Goal: Information Seeking & Learning: Understand process/instructions

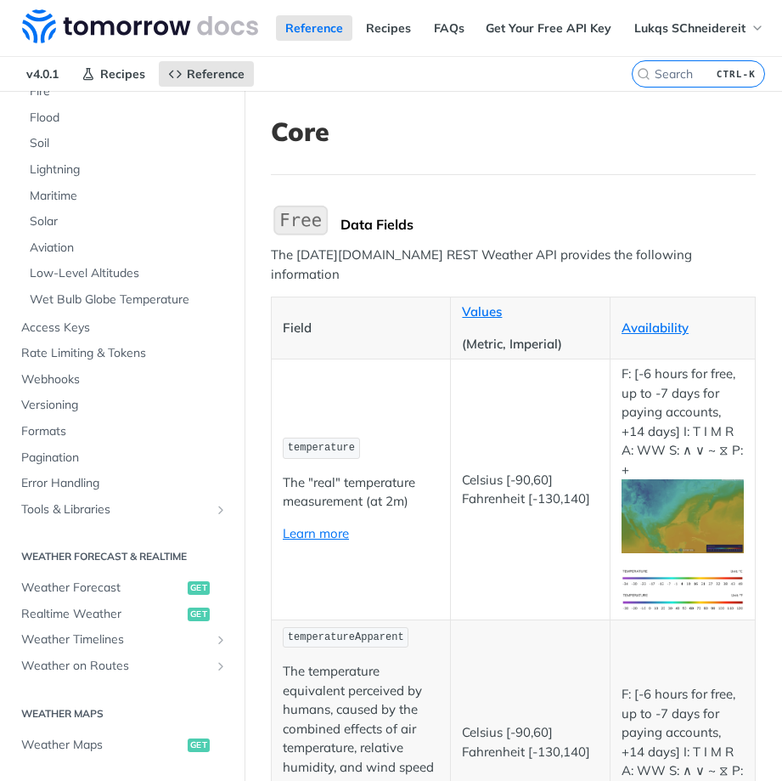
scroll to position [510, 0]
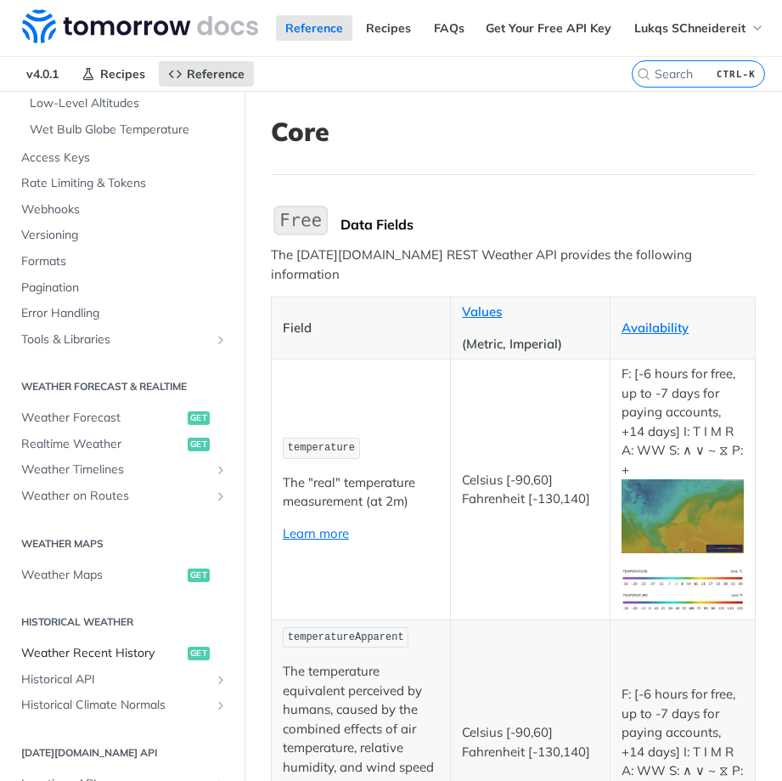
click at [102, 652] on span "Weather Recent History" at bounding box center [102, 653] width 162 height 17
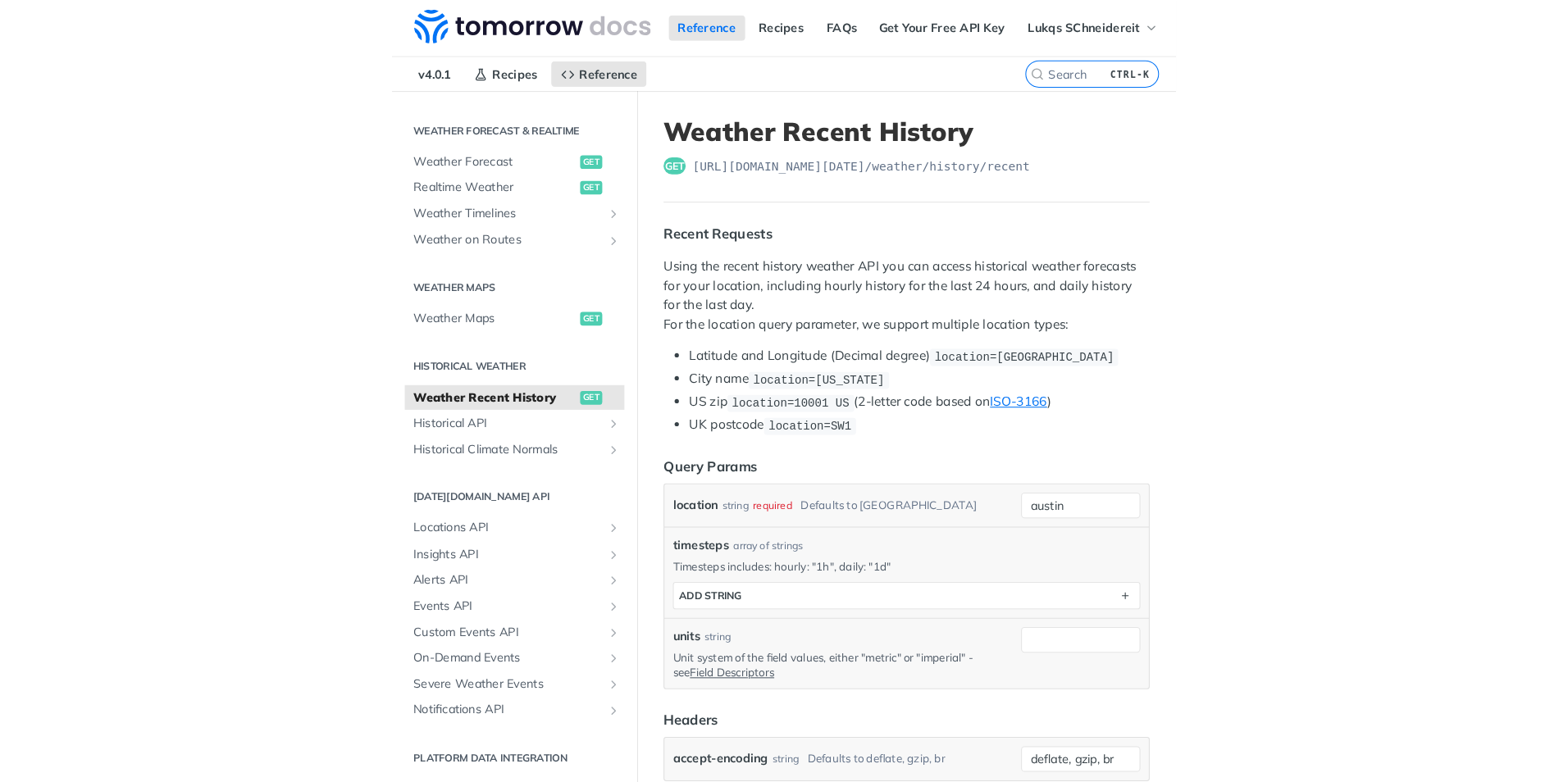
scroll to position [89, 0]
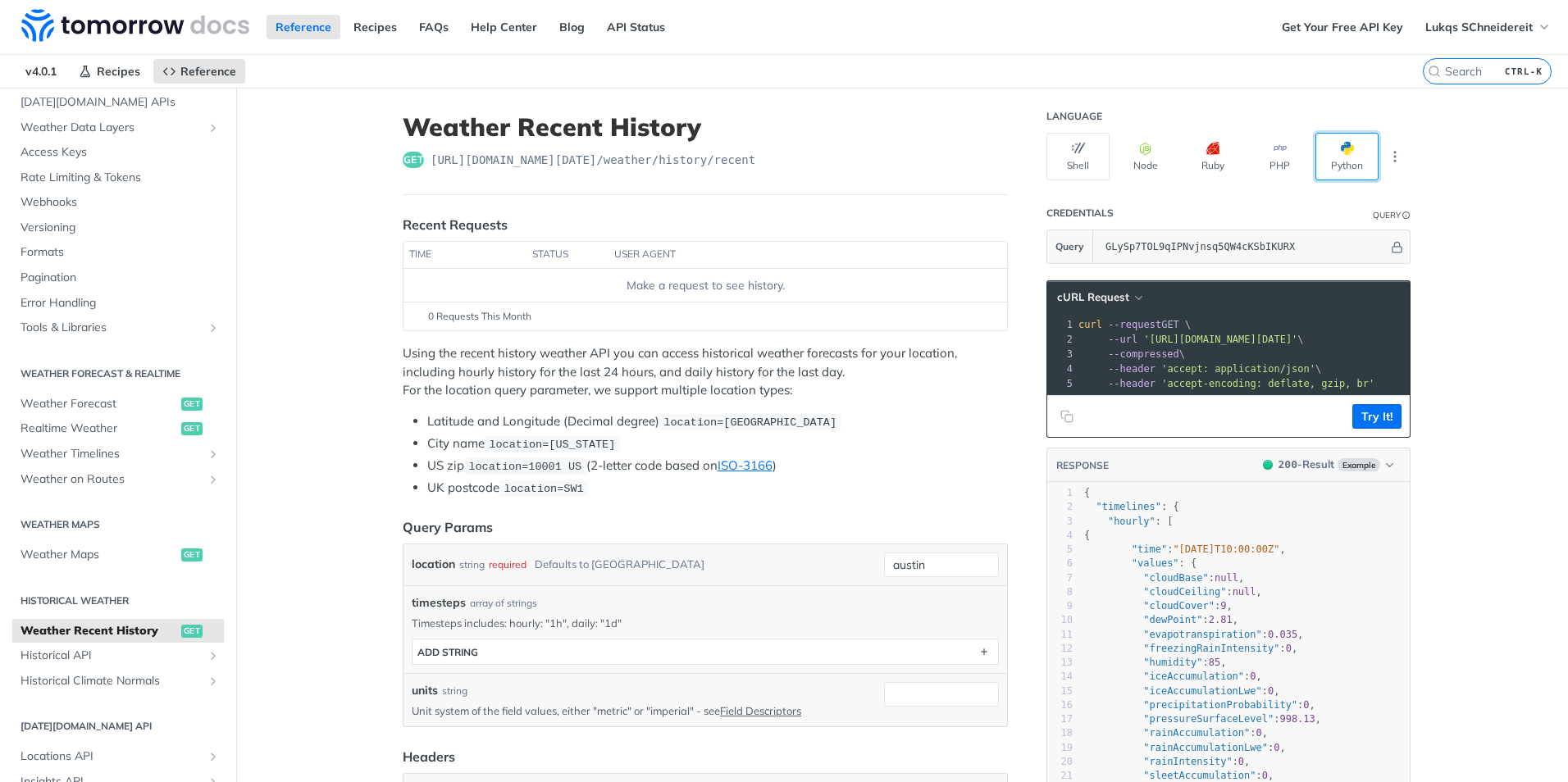
click at [755, 165] on button "Python" at bounding box center [1347, 156] width 63 height 47
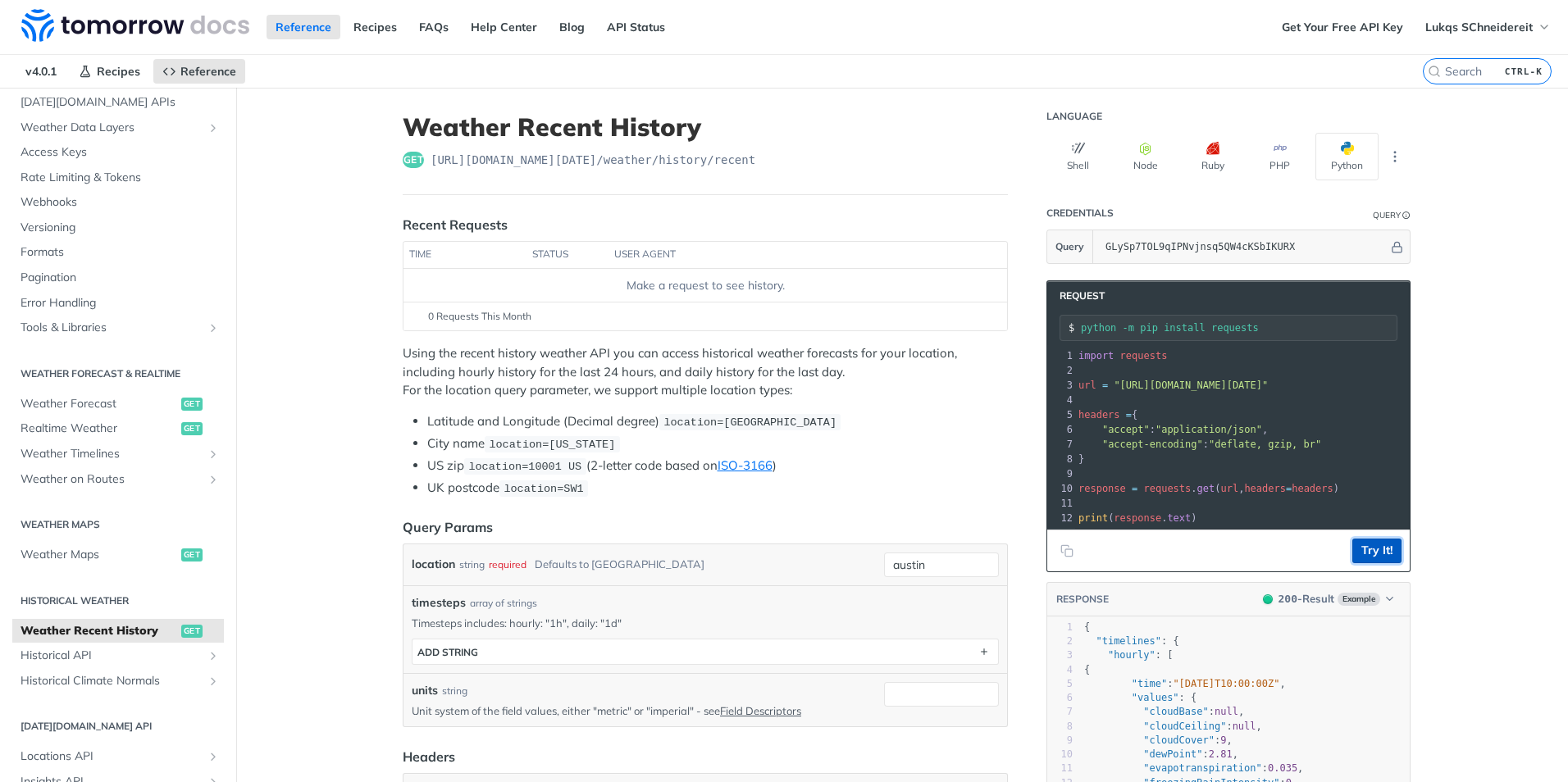
click at [755, 564] on button "Try It!" at bounding box center [1377, 550] width 49 height 24
click at [755, 557] on icon "Copy to clipboard" at bounding box center [1069, 553] width 8 height 8
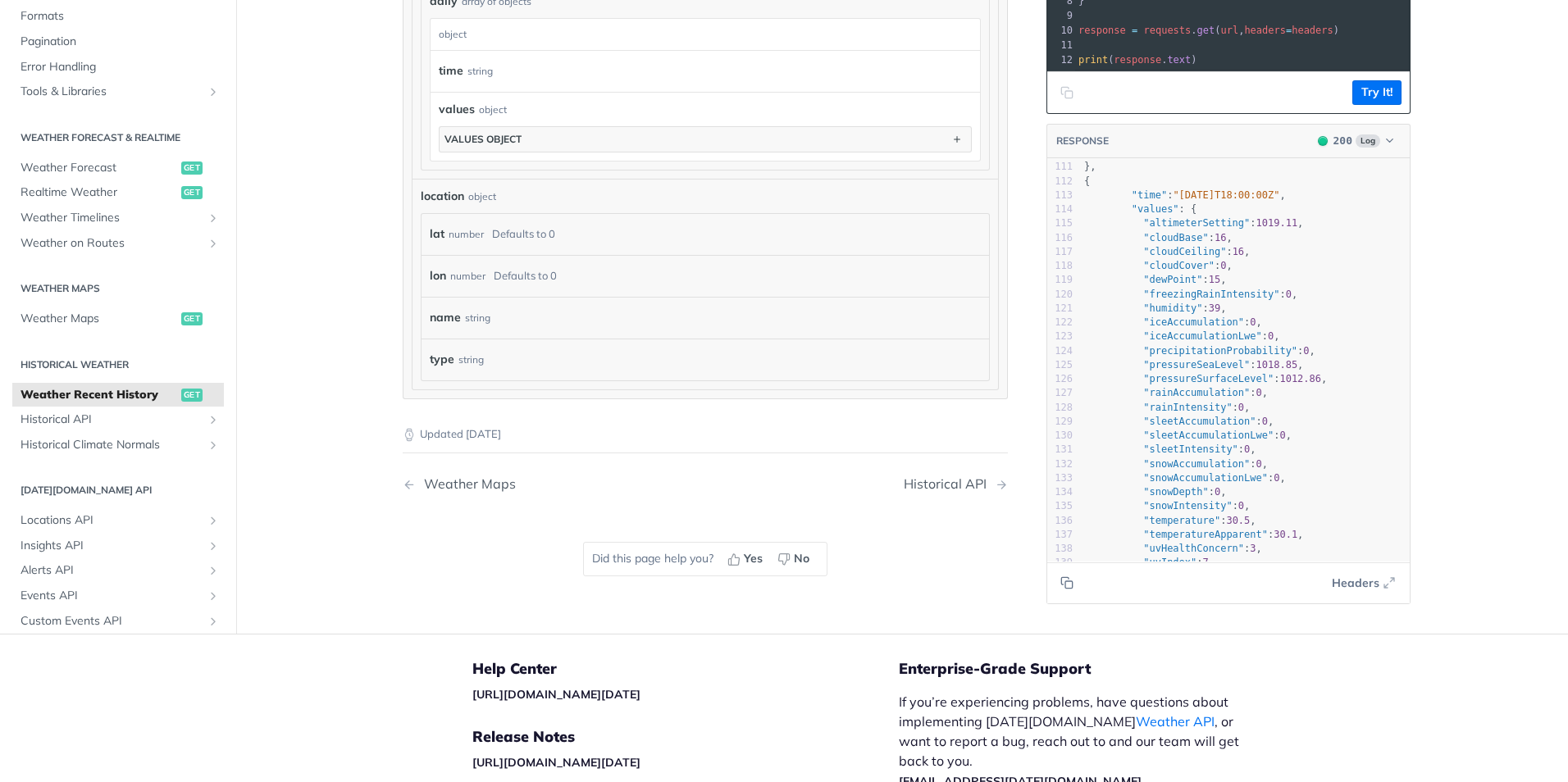
scroll to position [0, 0]
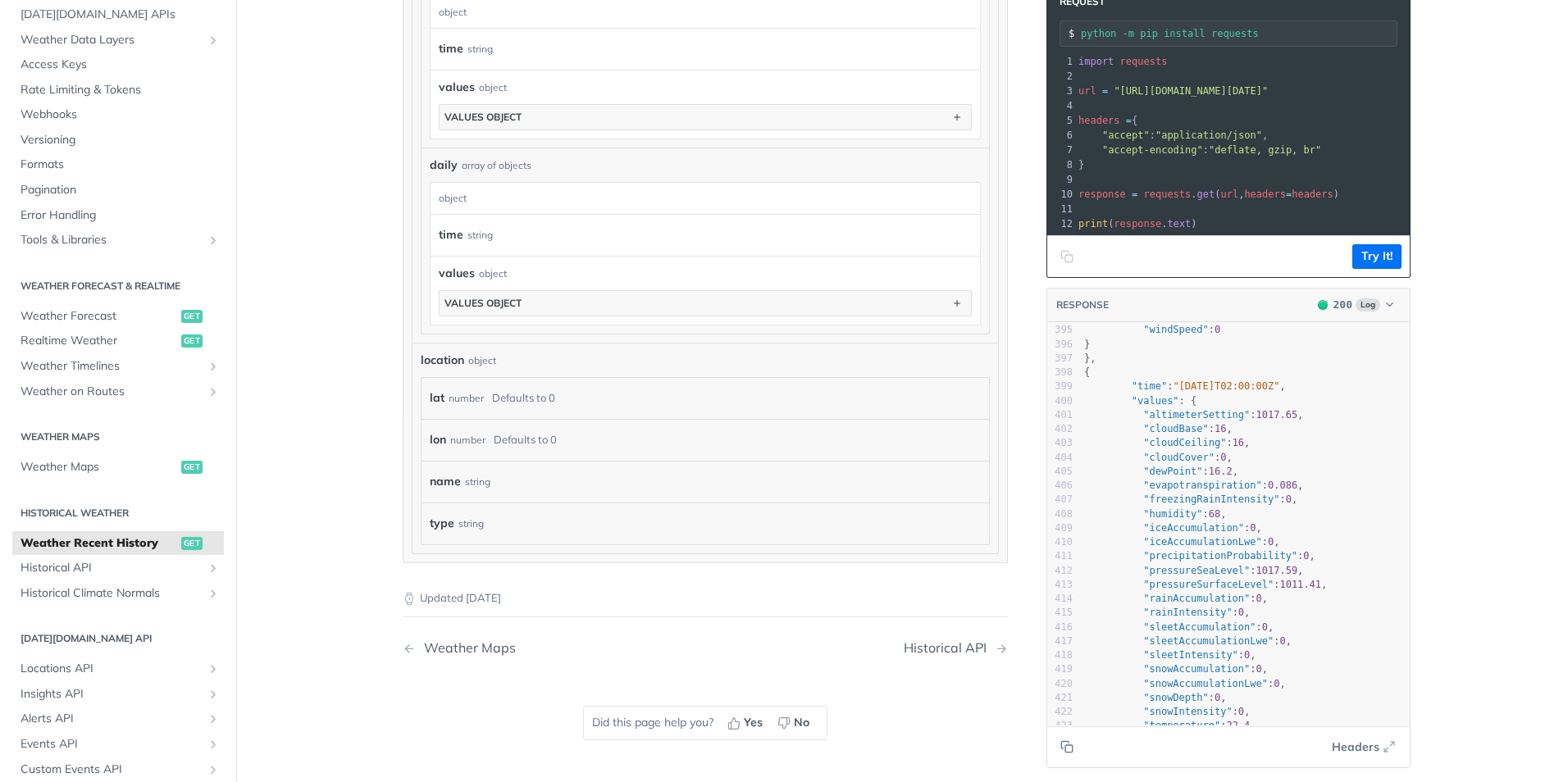
click at [570, 401] on div "lat number Defaults to 0" at bounding box center [702, 398] width 545 height 24
click at [542, 393] on div "Defaults to 0" at bounding box center [523, 398] width 63 height 24
drag, startPoint x: 542, startPoint y: 393, endPoint x: 434, endPoint y: 391, distance: 108.0
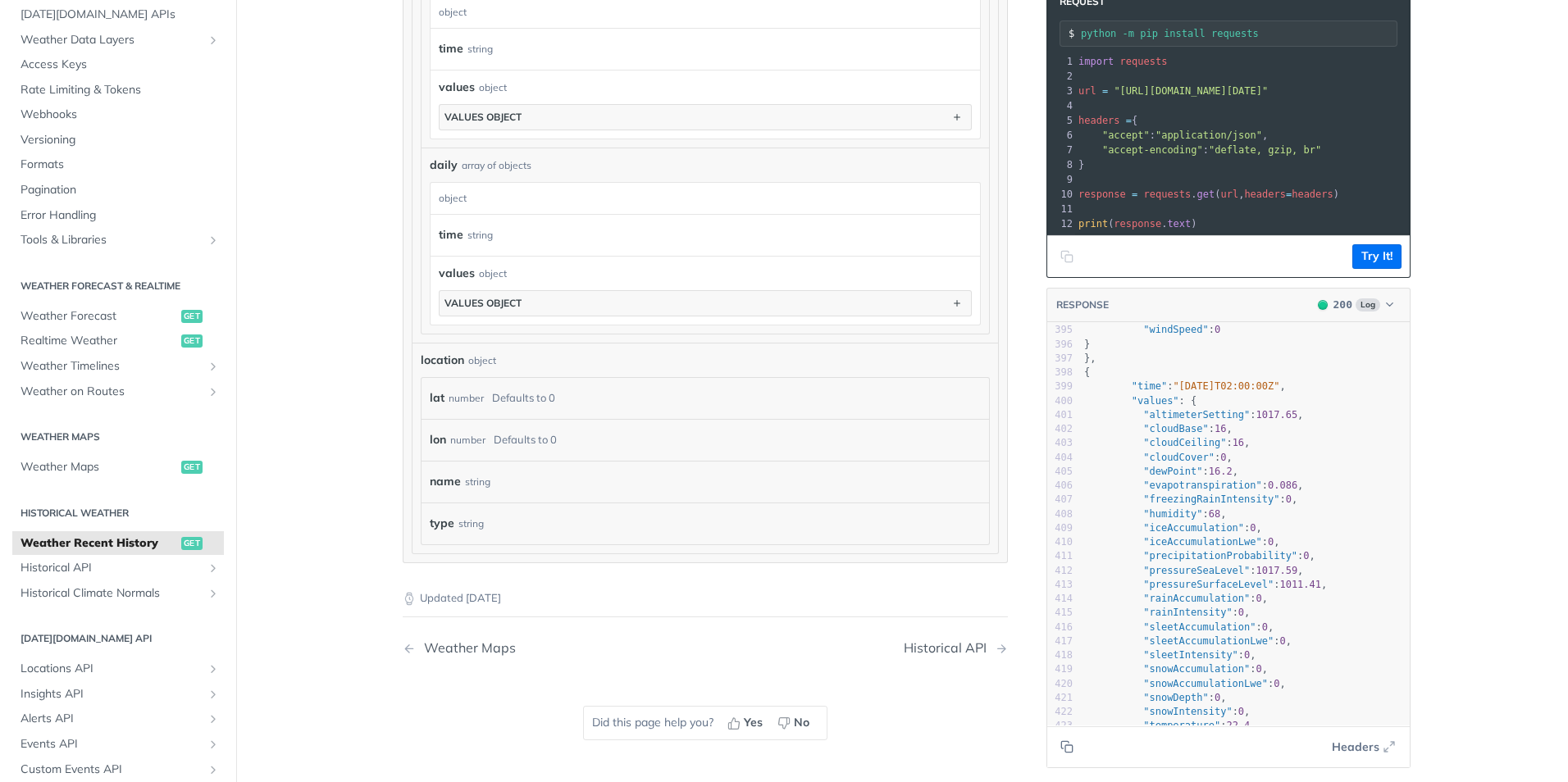
click at [434, 391] on label "lat" at bounding box center [436, 398] width 14 height 24
click at [456, 358] on span "location" at bounding box center [442, 360] width 43 height 17
click at [459, 400] on div "number" at bounding box center [466, 398] width 36 height 24
click at [459, 406] on div "number" at bounding box center [466, 398] width 36 height 24
click at [461, 439] on div "number" at bounding box center [467, 439] width 36 height 24
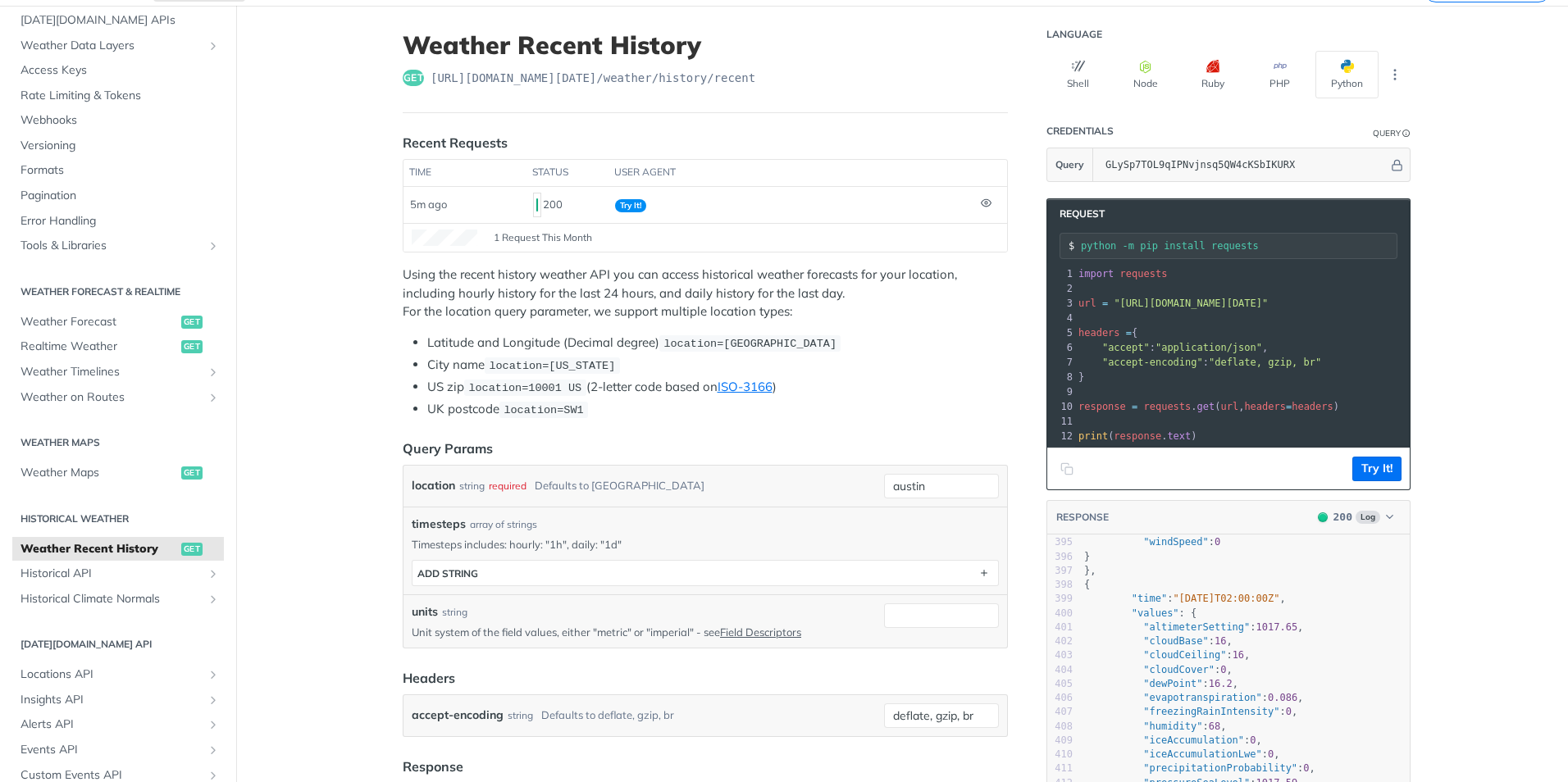
drag, startPoint x: 1151, startPoint y: 446, endPoint x: 1187, endPoint y: 450, distance: 36.2
click at [755, 447] on div at bounding box center [1243, 446] width 335 height 1
click at [755, 306] on span ""[URL][DOMAIN_NAME][DATE]"" at bounding box center [1033, 303] width 154 height 12
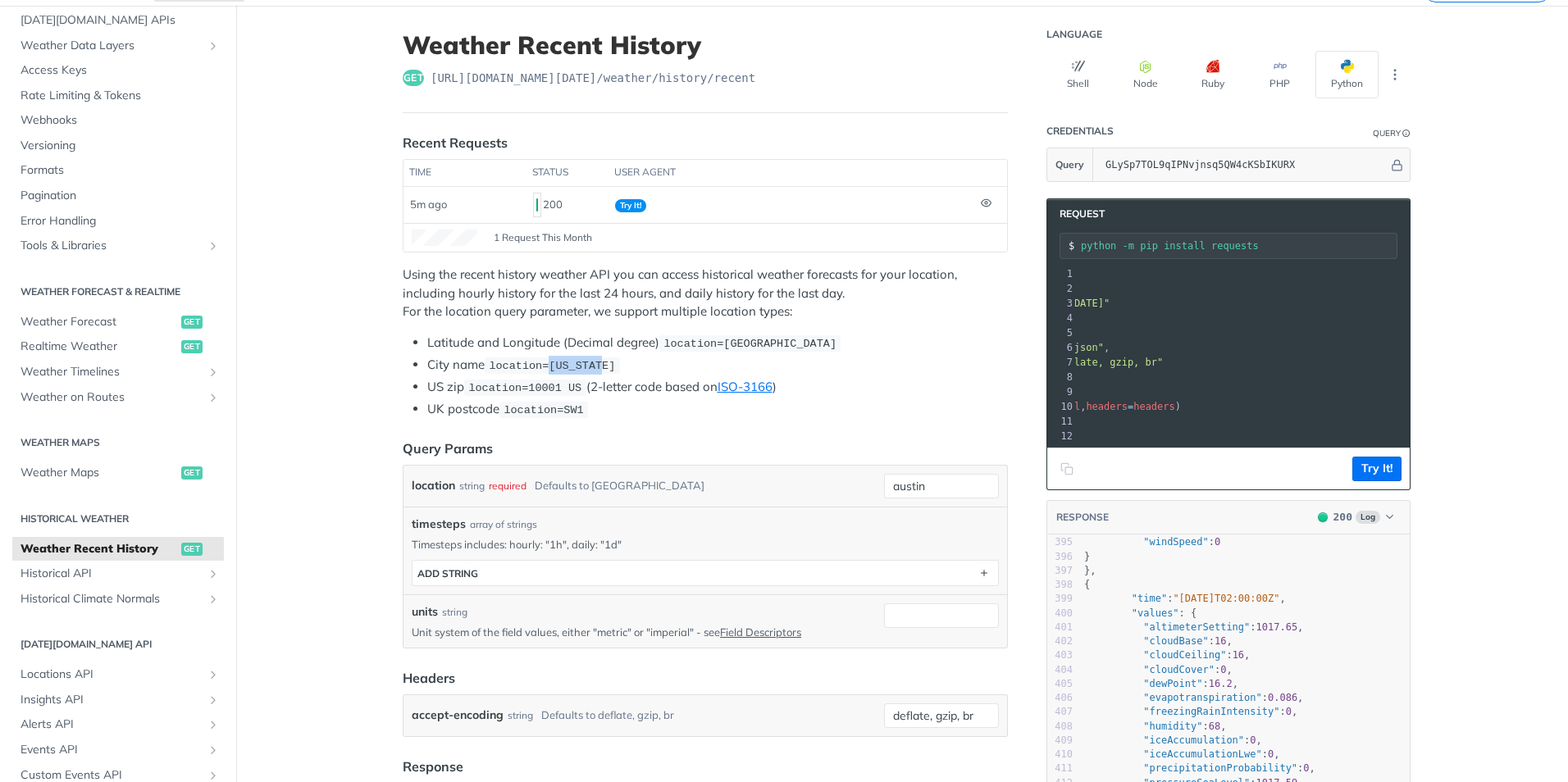
drag, startPoint x: 541, startPoint y: 363, endPoint x: 587, endPoint y: 361, distance: 46.0
click at [587, 361] on span "location=[US_STATE]" at bounding box center [551, 366] width 126 height 13
drag, startPoint x: 587, startPoint y: 361, endPoint x: 720, endPoint y: 344, distance: 134.1
click at [720, 344] on span "location=[GEOGRAPHIC_DATA]" at bounding box center [749, 344] width 173 height 13
drag, startPoint x: 717, startPoint y: 345, endPoint x: 826, endPoint y: 351, distance: 109.2
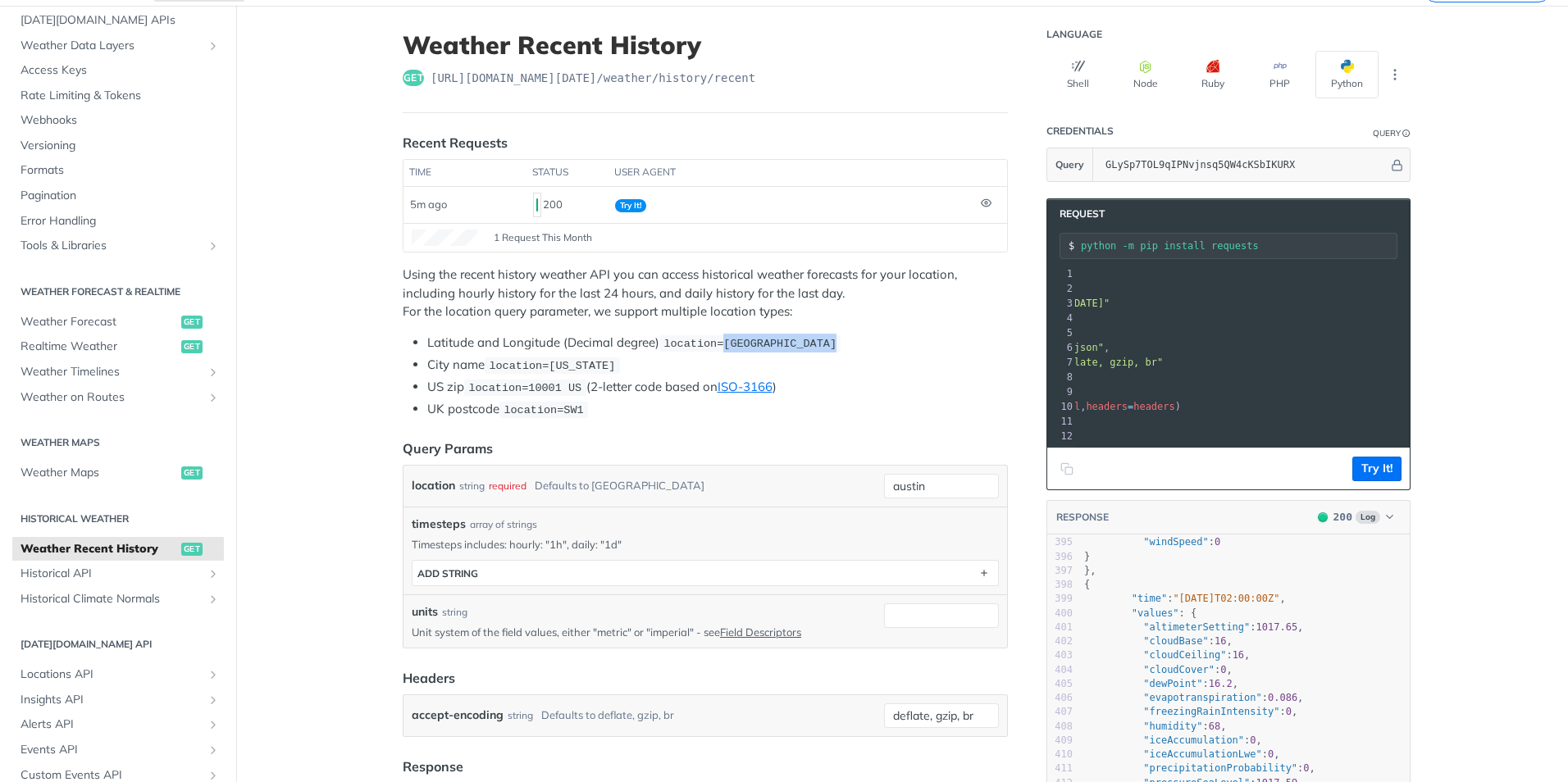
click at [755, 351] on li "Latitude and Longitude (Decimal degree) location=[GEOGRAPHIC_DATA]" at bounding box center [717, 344] width 580 height 19
